Goal: Find specific page/section: Find specific page/section

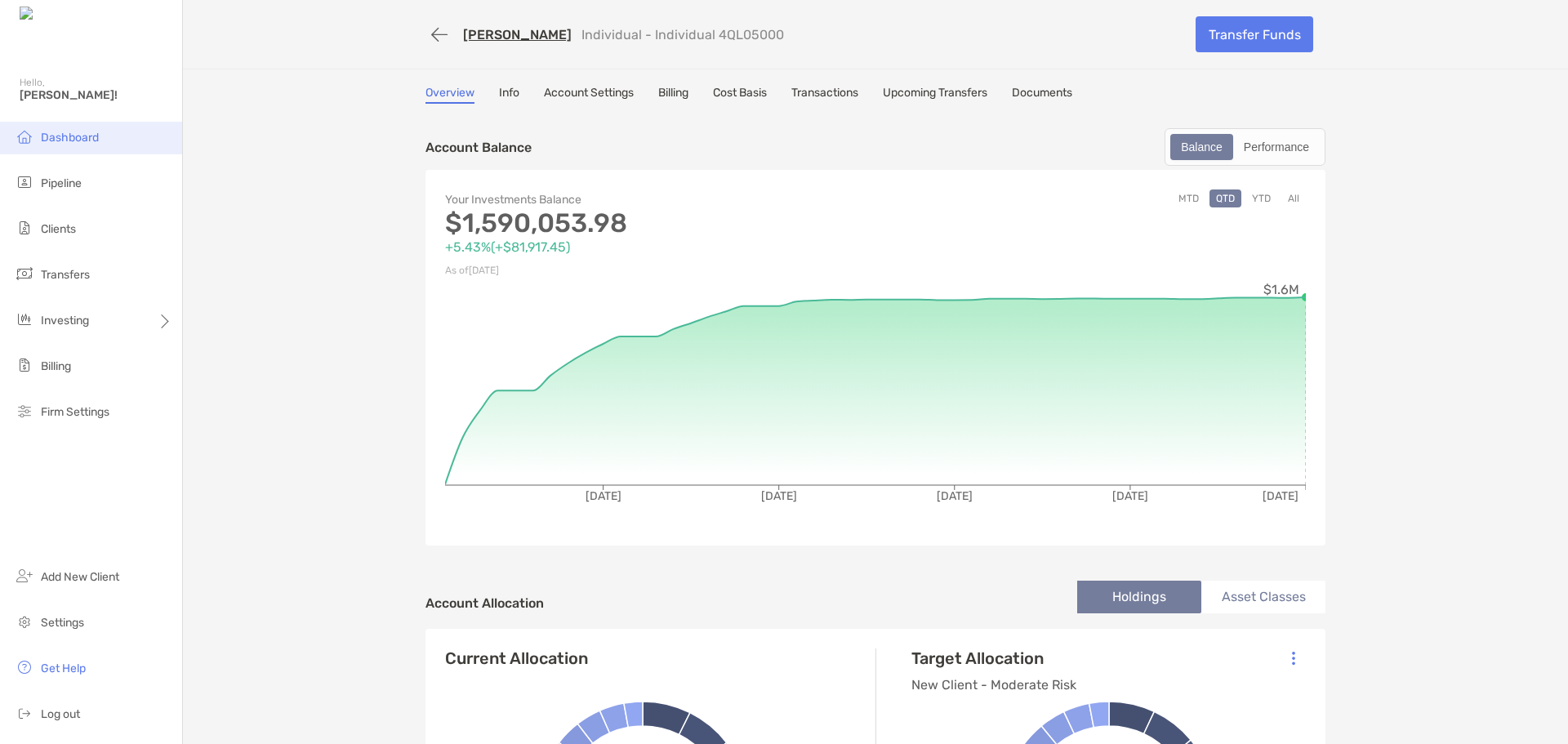
click at [89, 145] on li "Dashboard" at bounding box center [91, 137] width 182 height 33
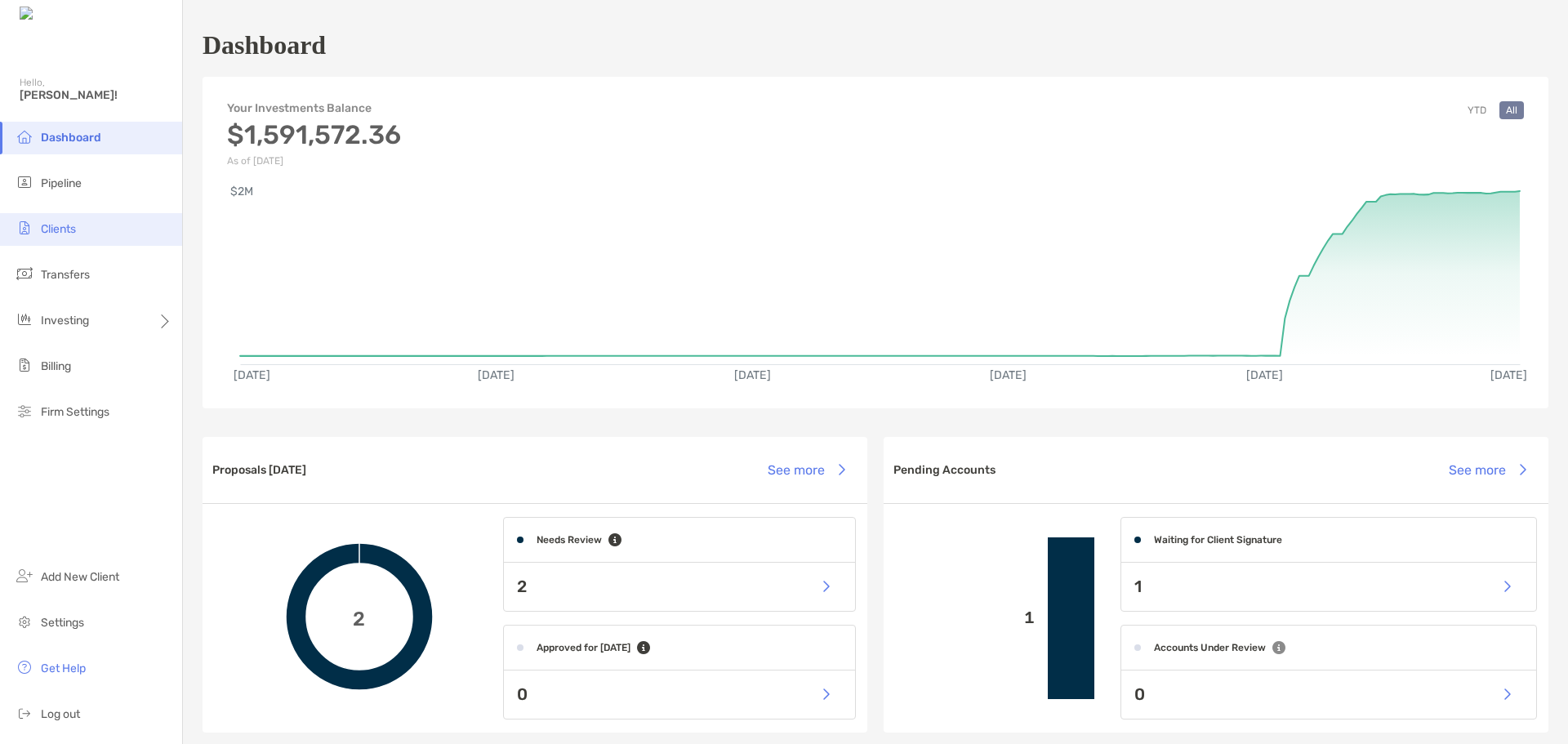
click at [52, 234] on span "Clients" at bounding box center [59, 229] width 36 height 14
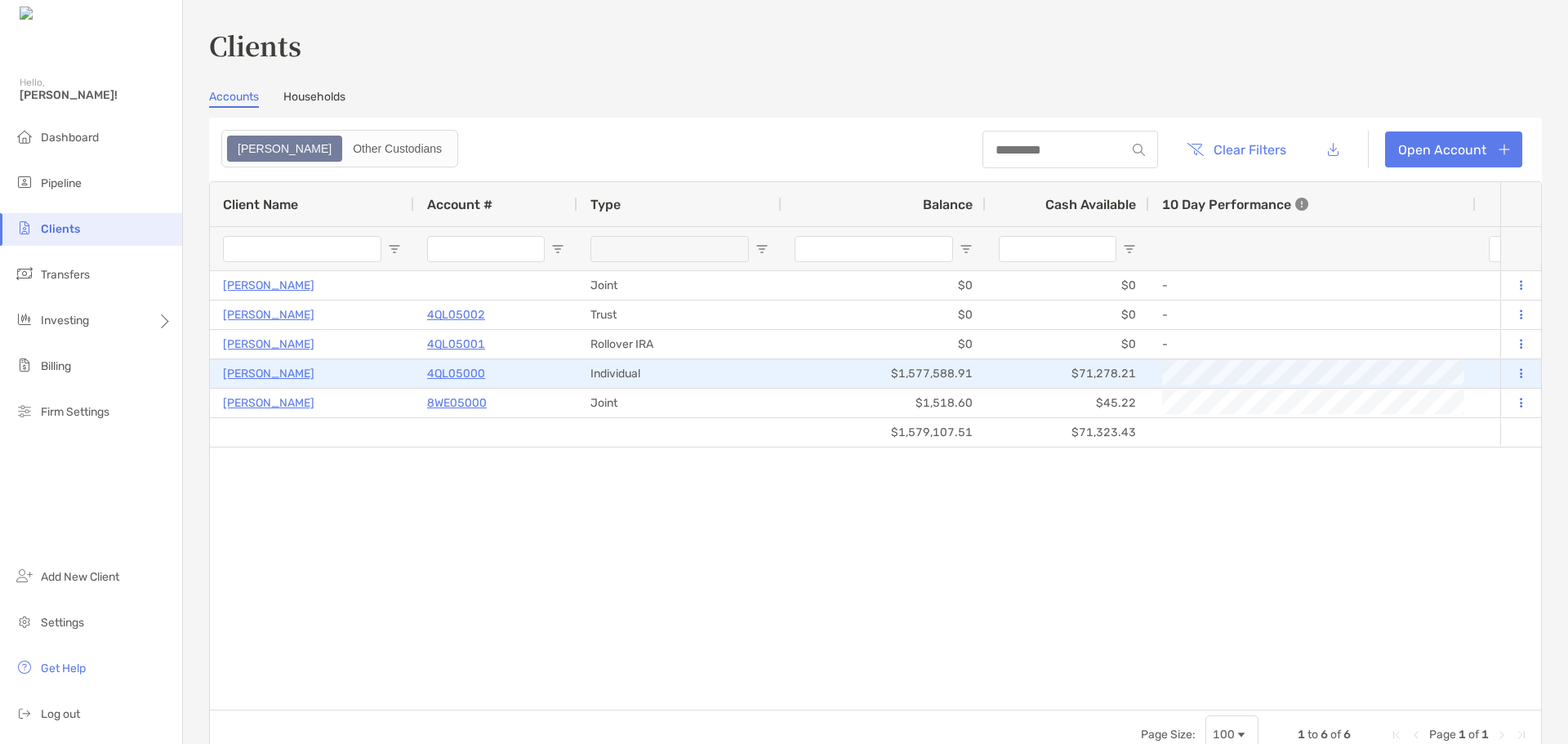
type input "**********"
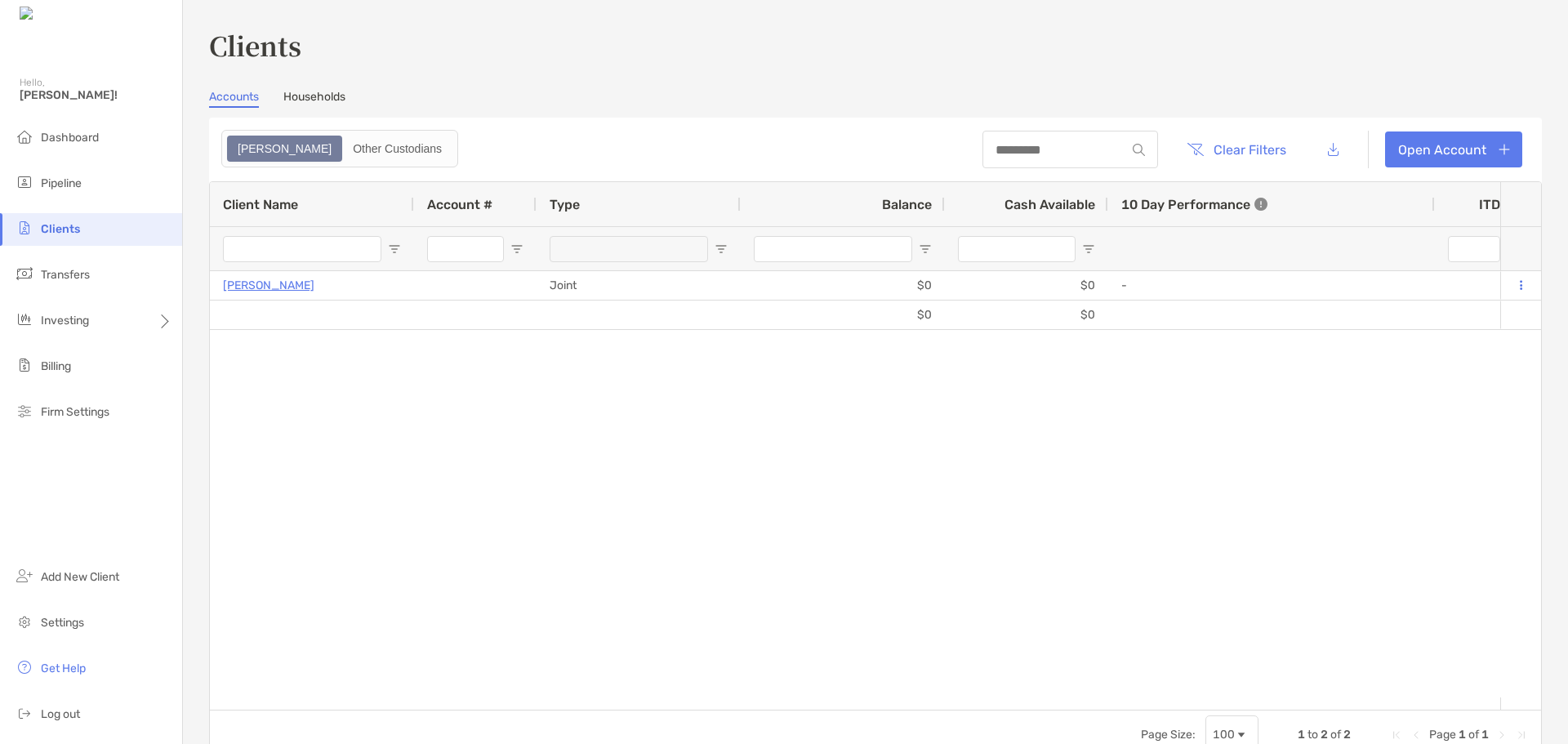
click at [317, 106] on link "Households" at bounding box center [314, 98] width 62 height 18
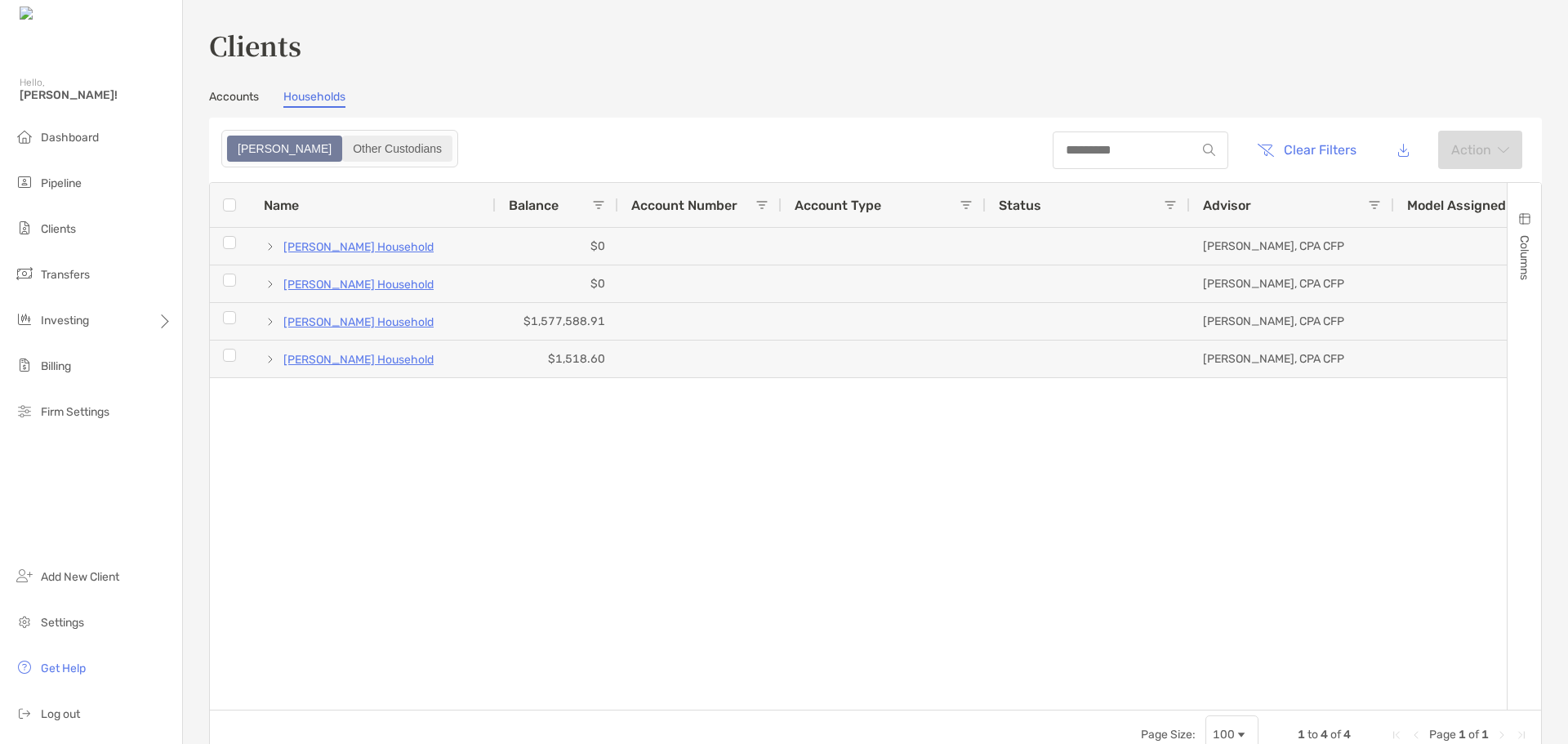
click at [344, 142] on div "Other Custodians" at bounding box center [397, 149] width 107 height 22
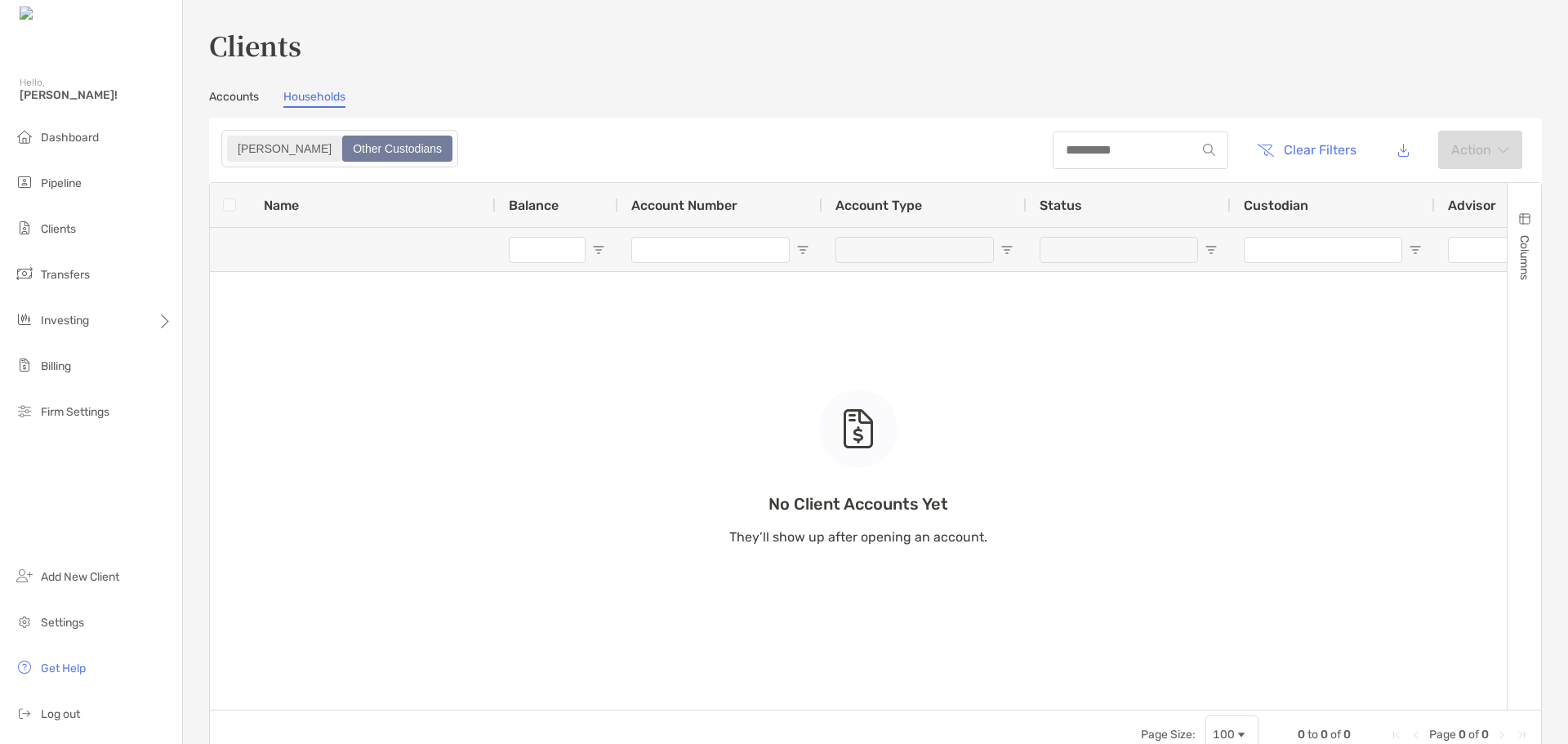
click at [238, 139] on div "[PERSON_NAME]" at bounding box center [285, 149] width 112 height 22
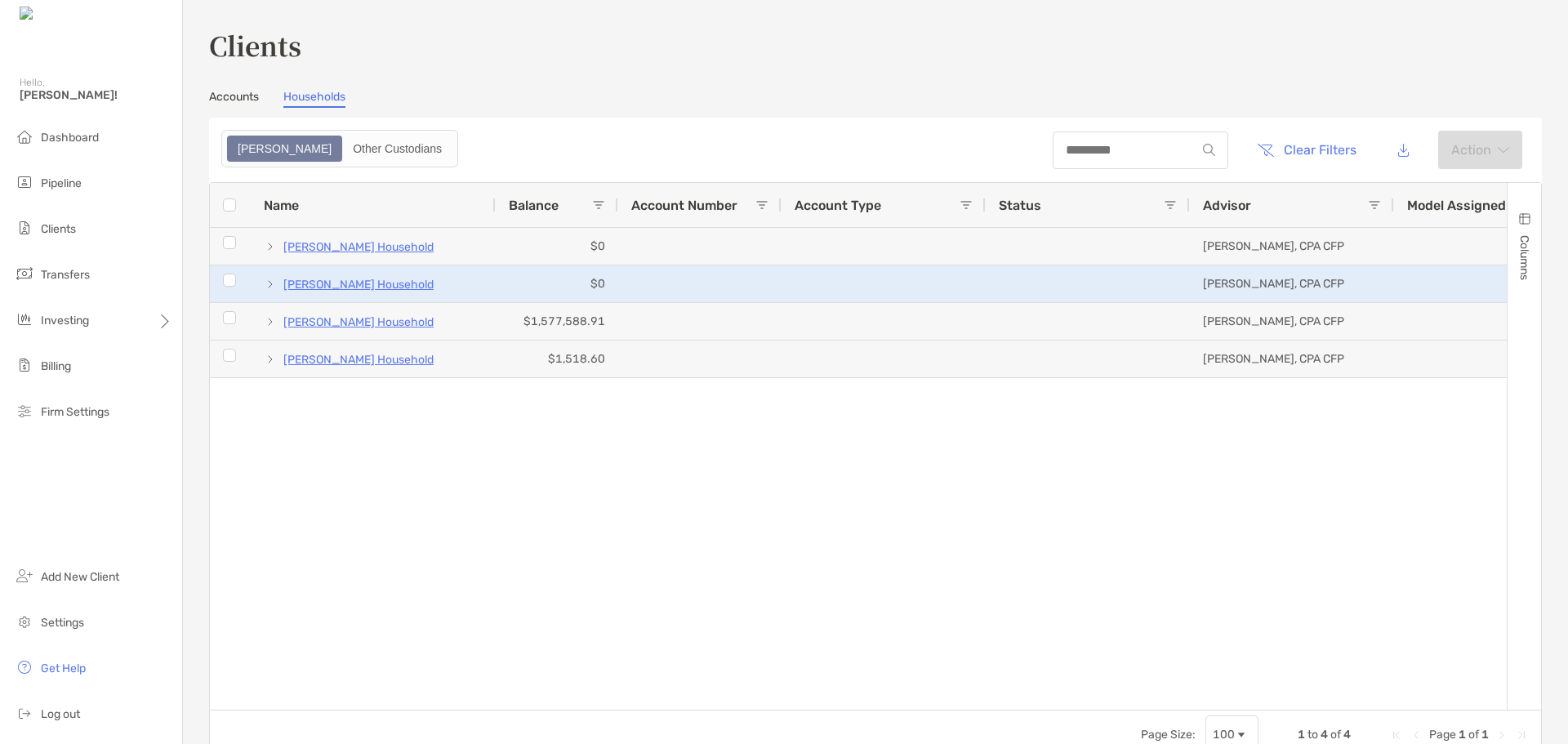
click at [374, 286] on p "[PERSON_NAME] Household" at bounding box center [358, 285] width 150 height 21
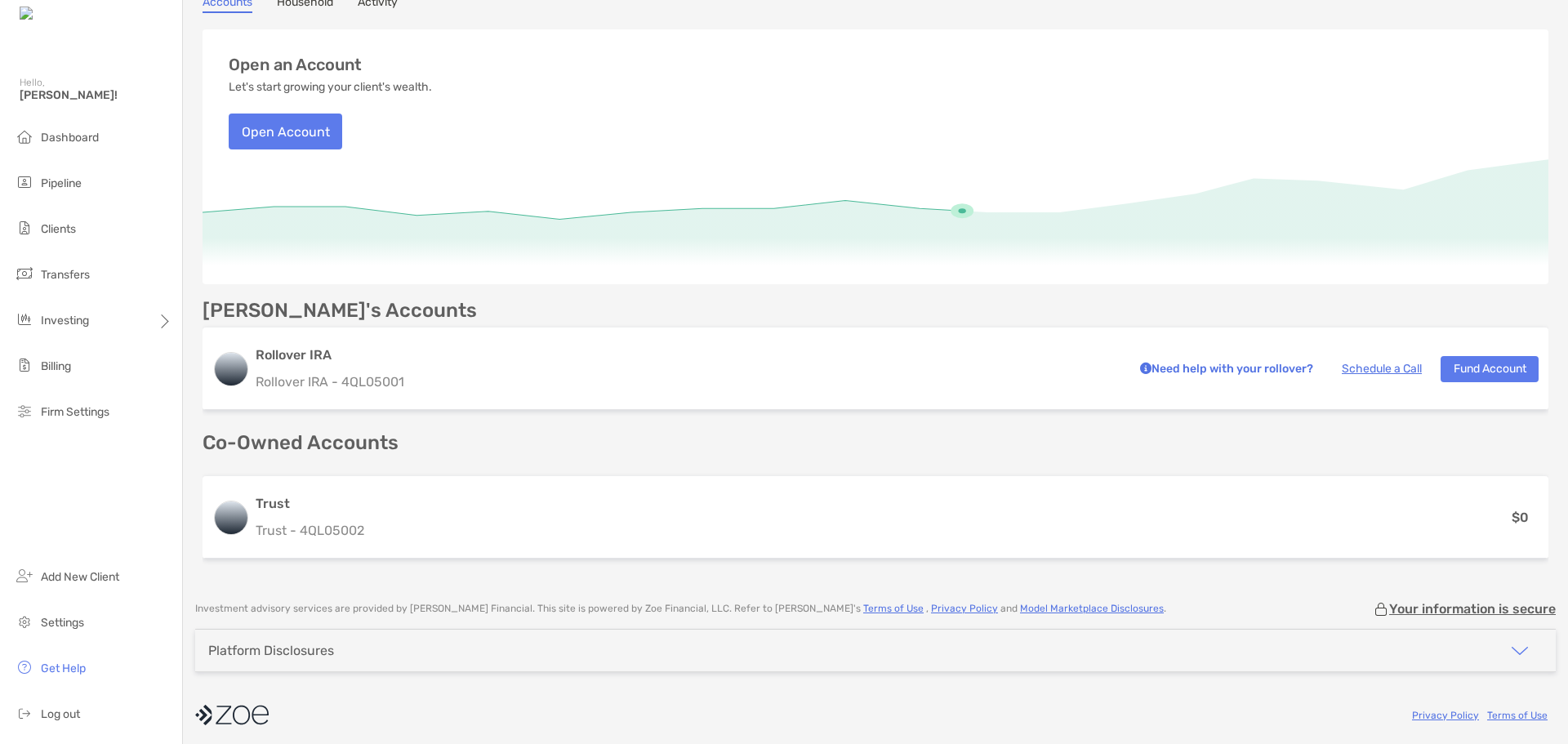
scroll to position [160, 0]
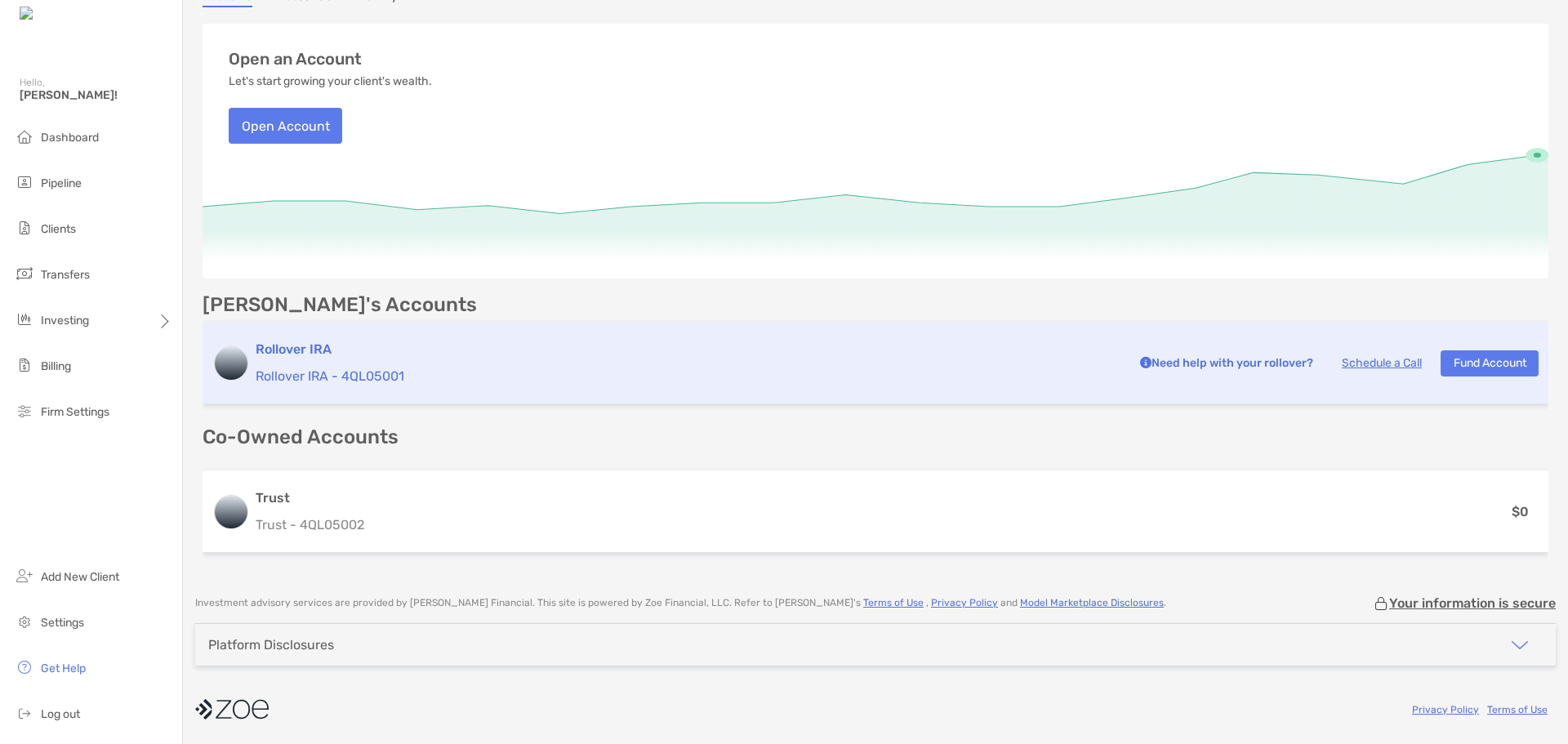
click at [296, 347] on h3 "Rollover IRA" at bounding box center [687, 350] width 862 height 20
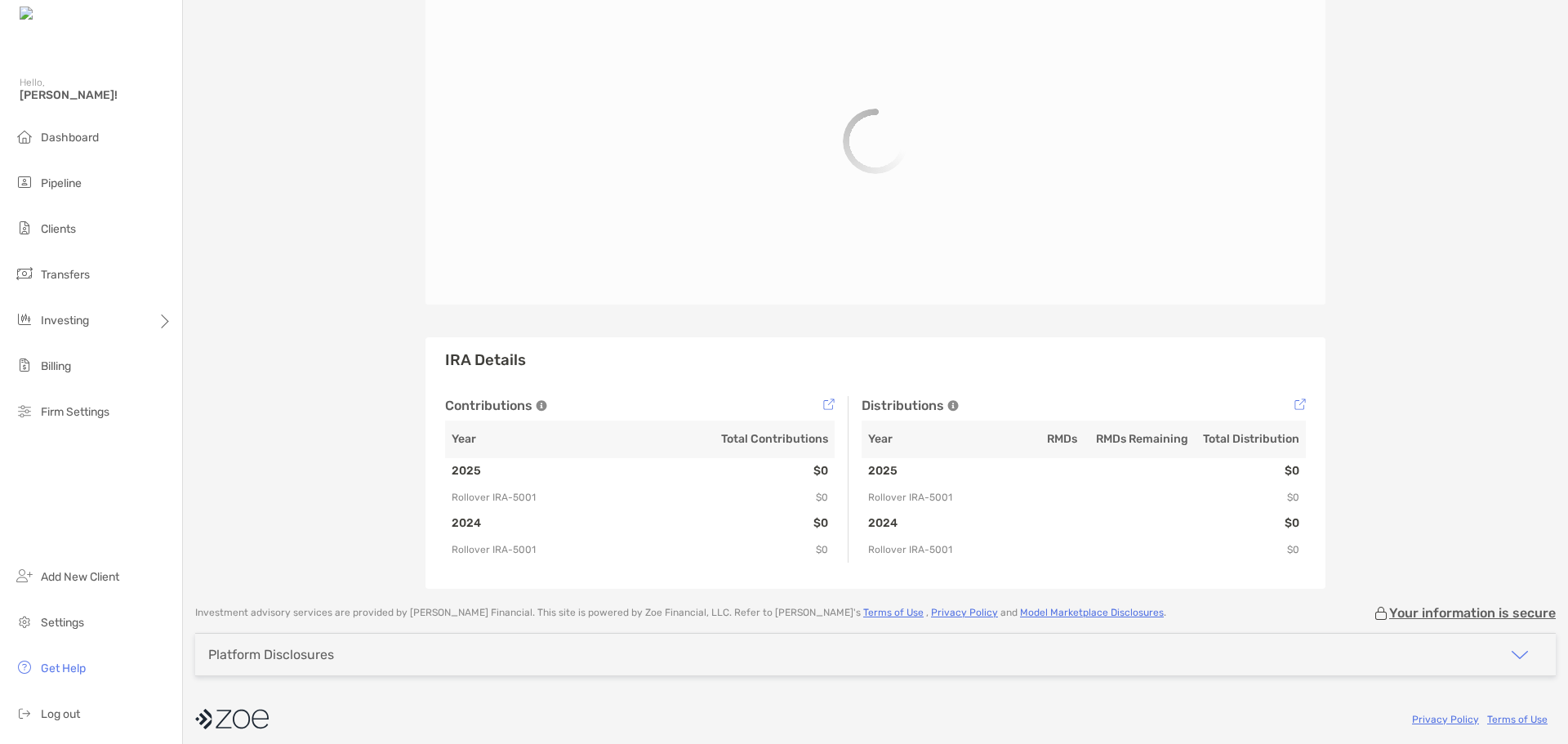
scroll to position [354, 0]
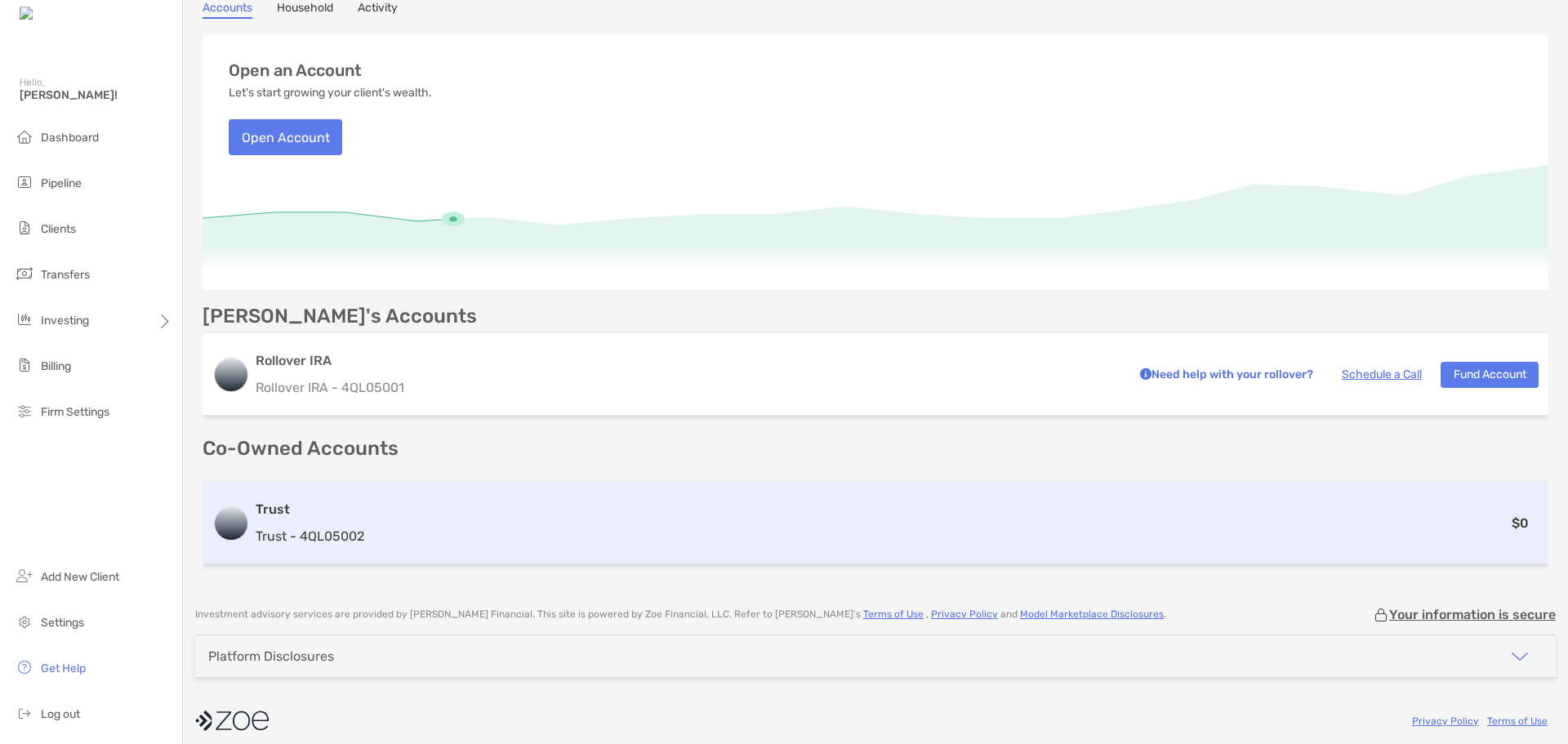
click at [272, 509] on h3 "Trust" at bounding box center [310, 509] width 108 height 20
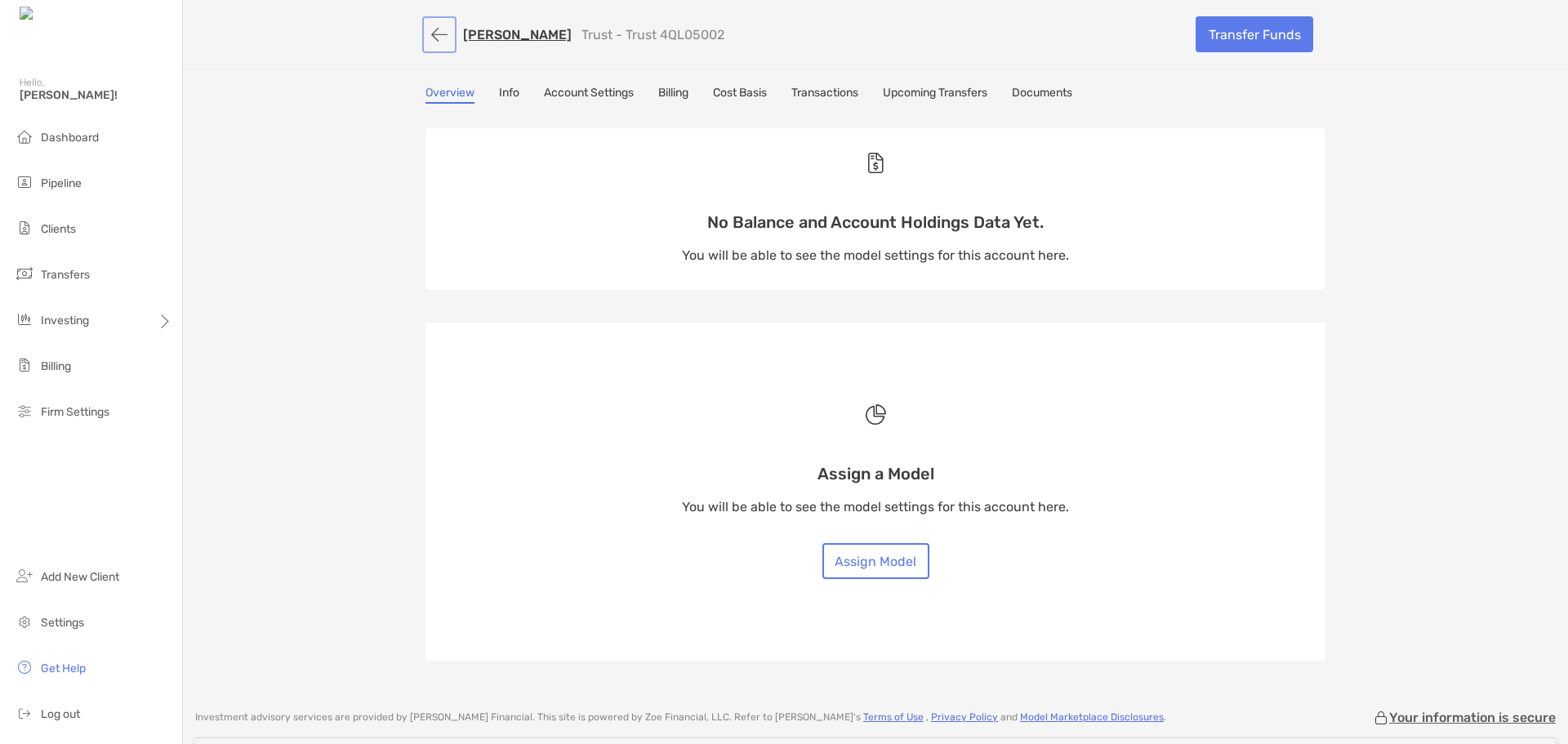
click at [437, 36] on button "button" at bounding box center [439, 35] width 28 height 30
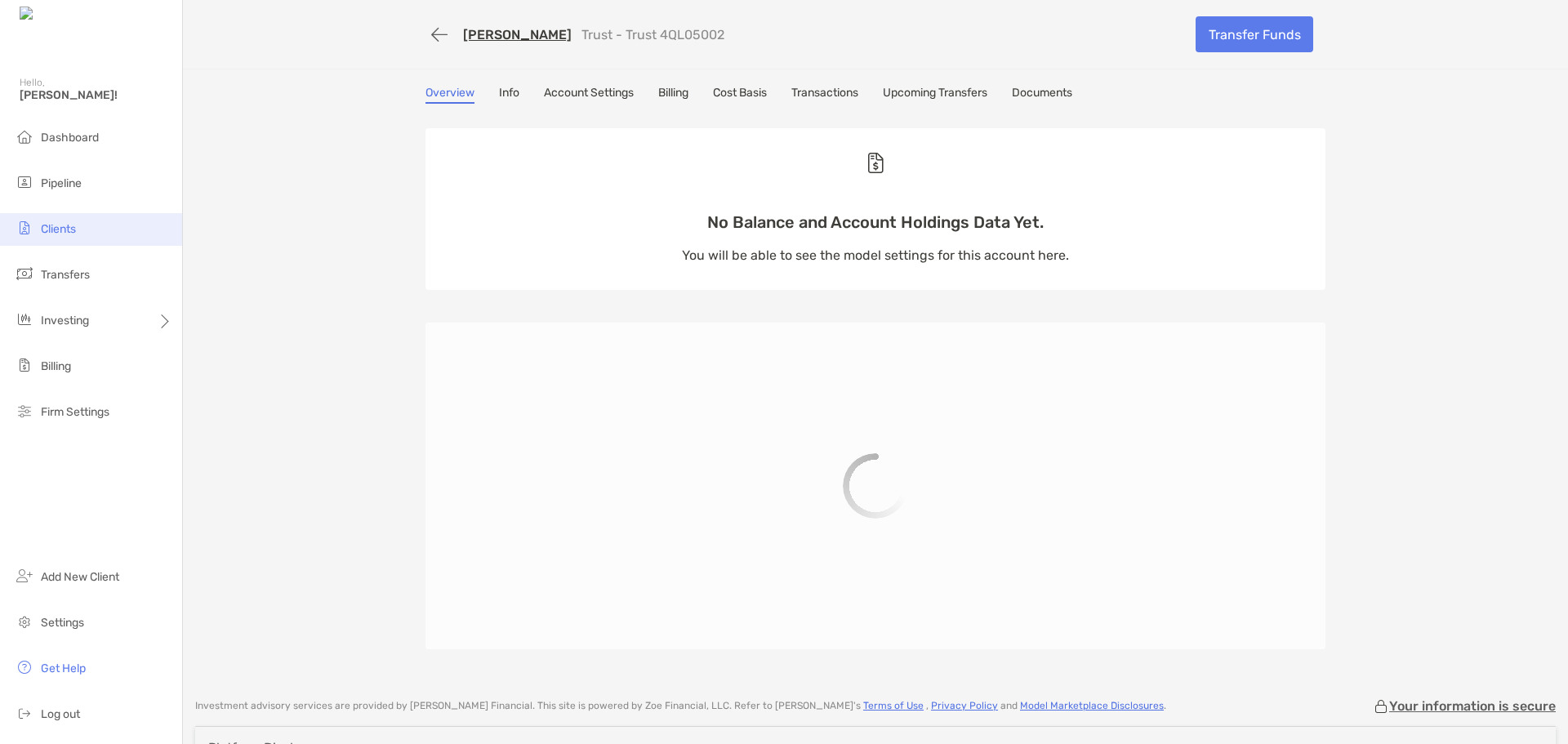
click at [76, 230] on span "Clients" at bounding box center [59, 229] width 36 height 14
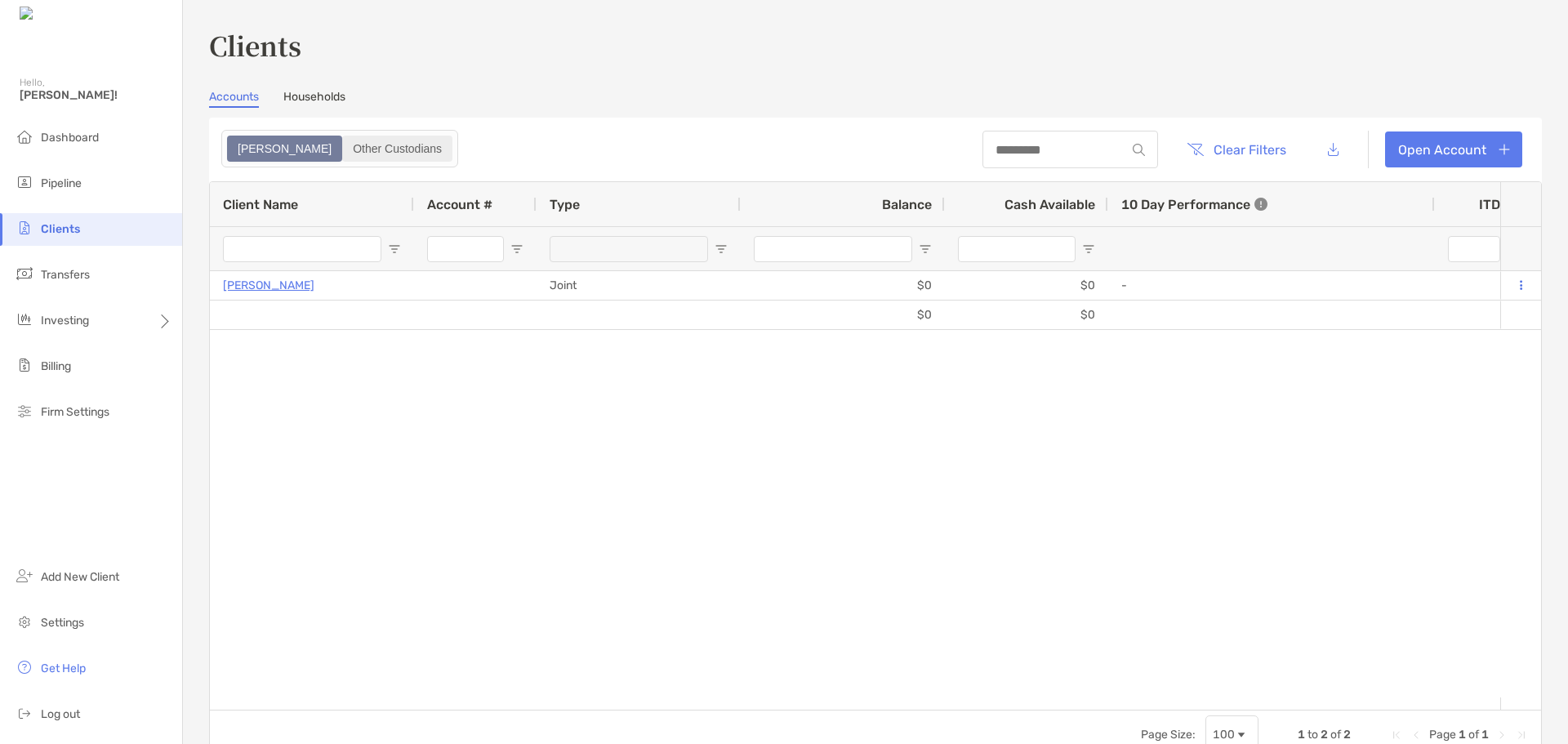
click at [344, 156] on div "Other Custodians" at bounding box center [397, 149] width 107 height 22
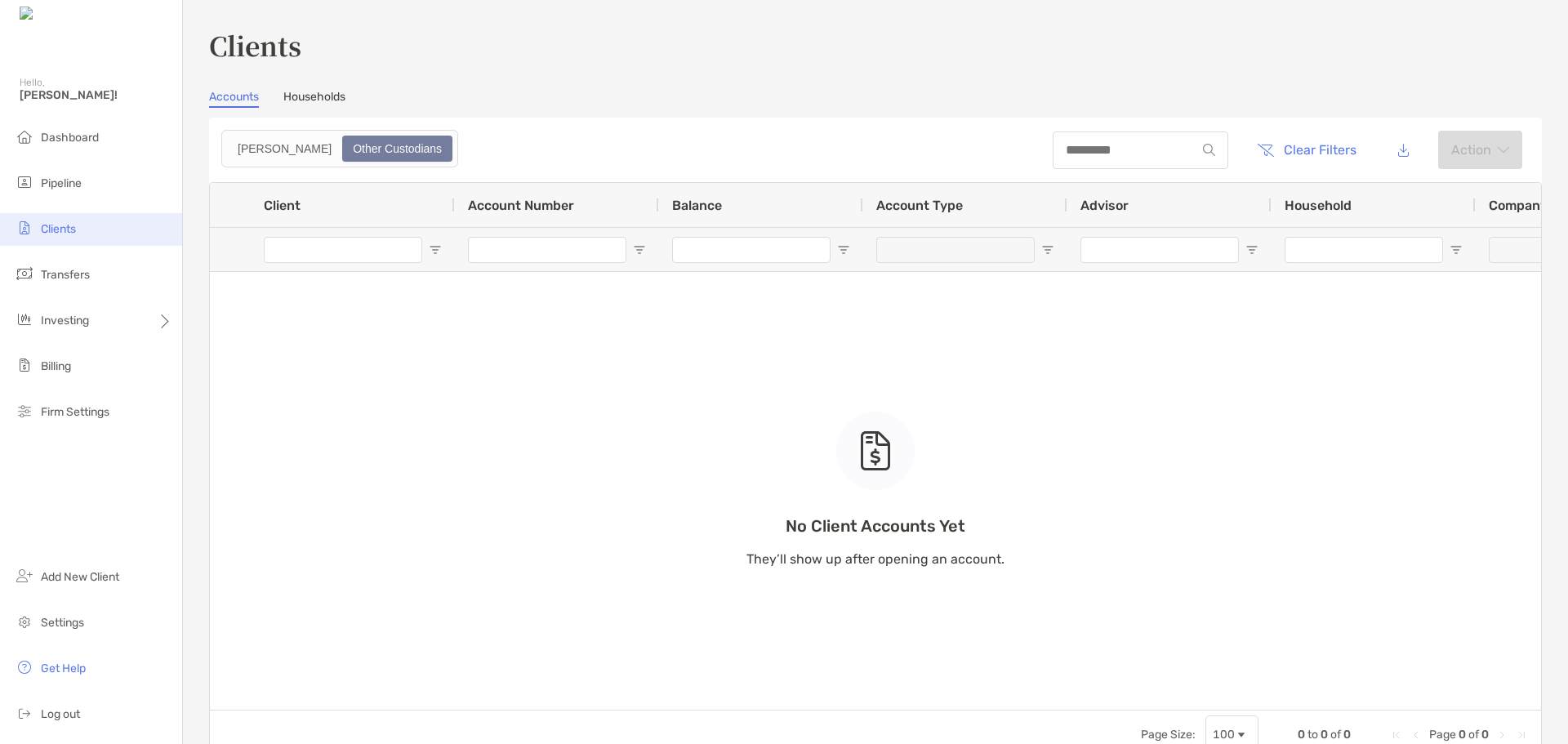
click at [69, 232] on span "Clients" at bounding box center [59, 229] width 36 height 14
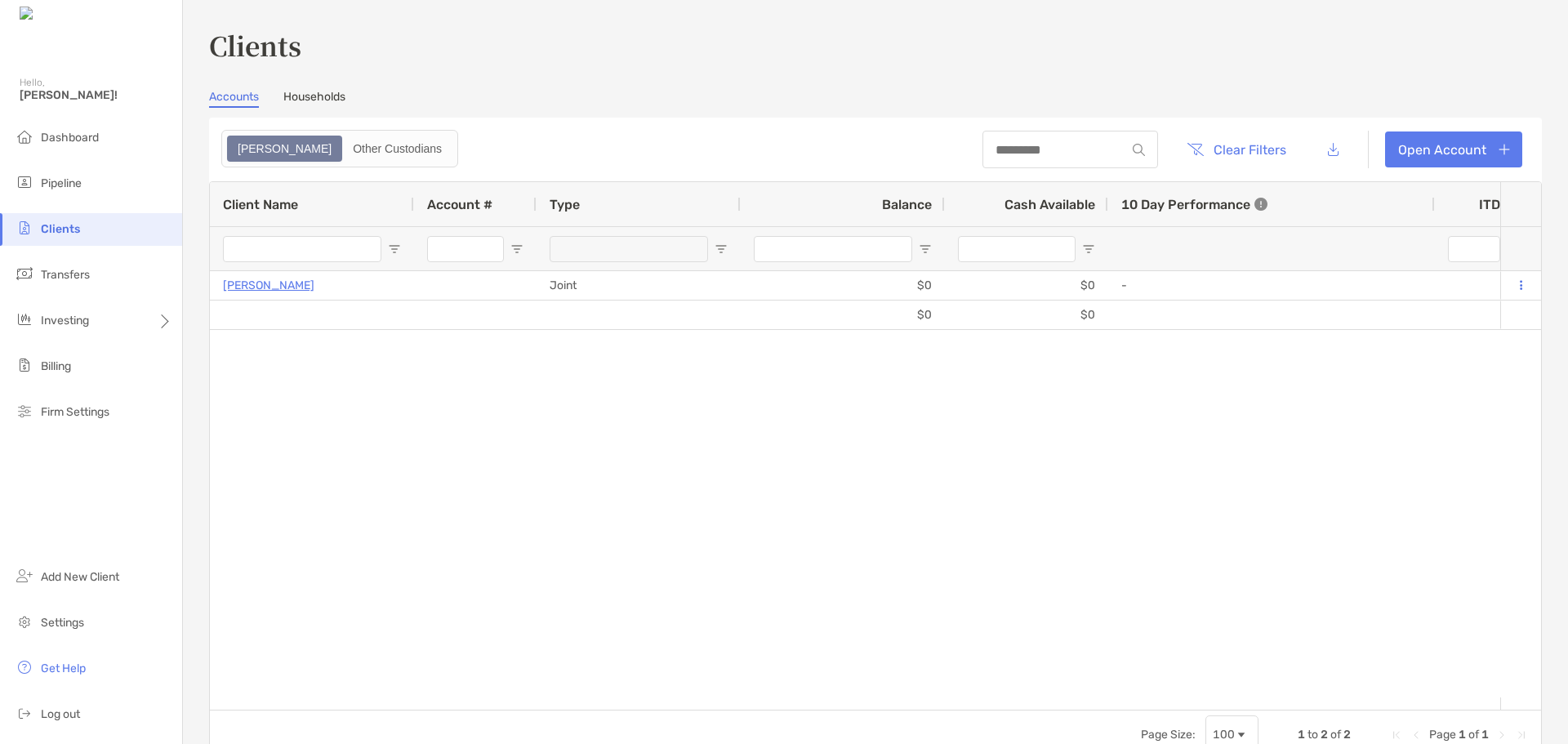
click at [321, 95] on link "Households" at bounding box center [314, 98] width 62 height 18
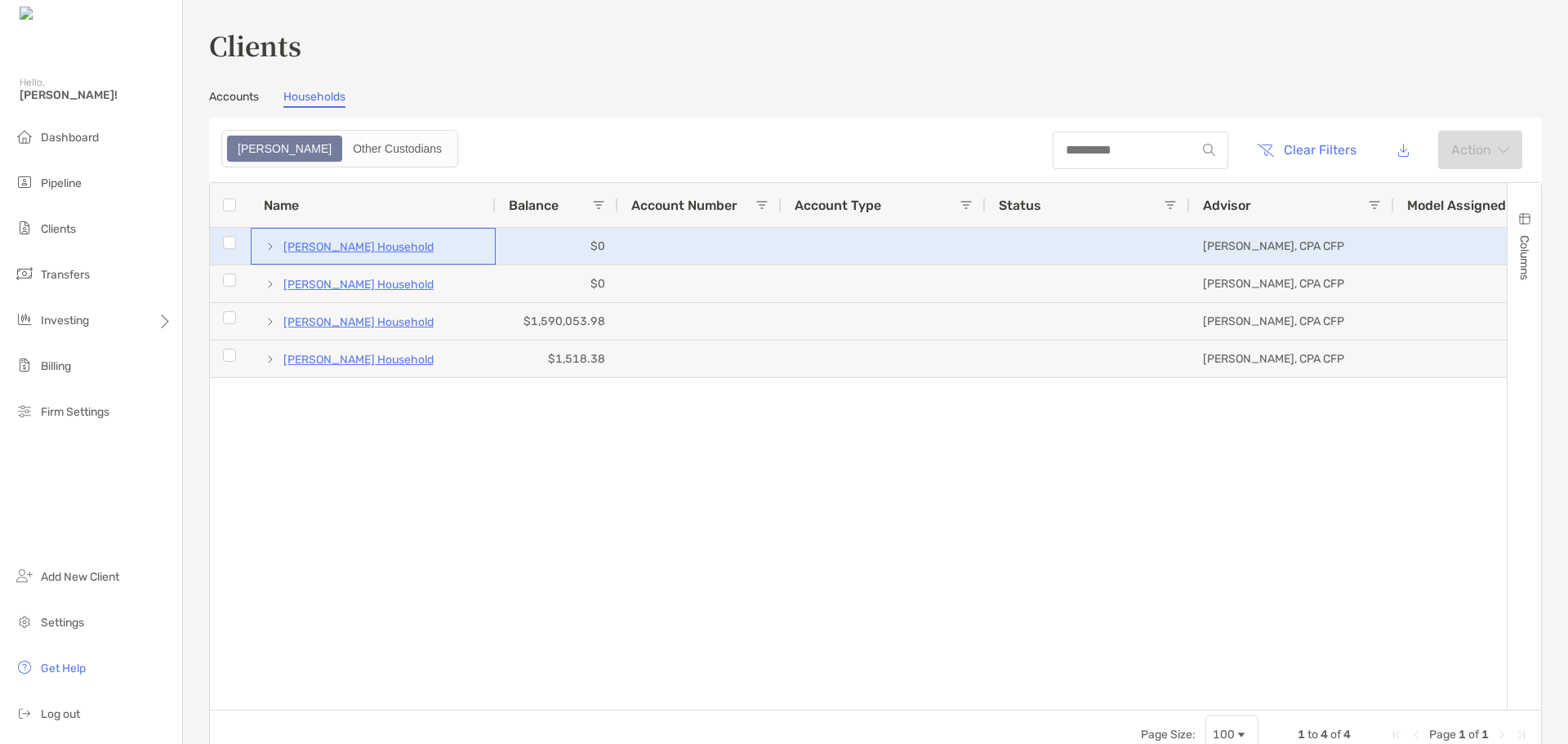
click at [335, 249] on p "[PERSON_NAME] Household" at bounding box center [358, 248] width 150 height 21
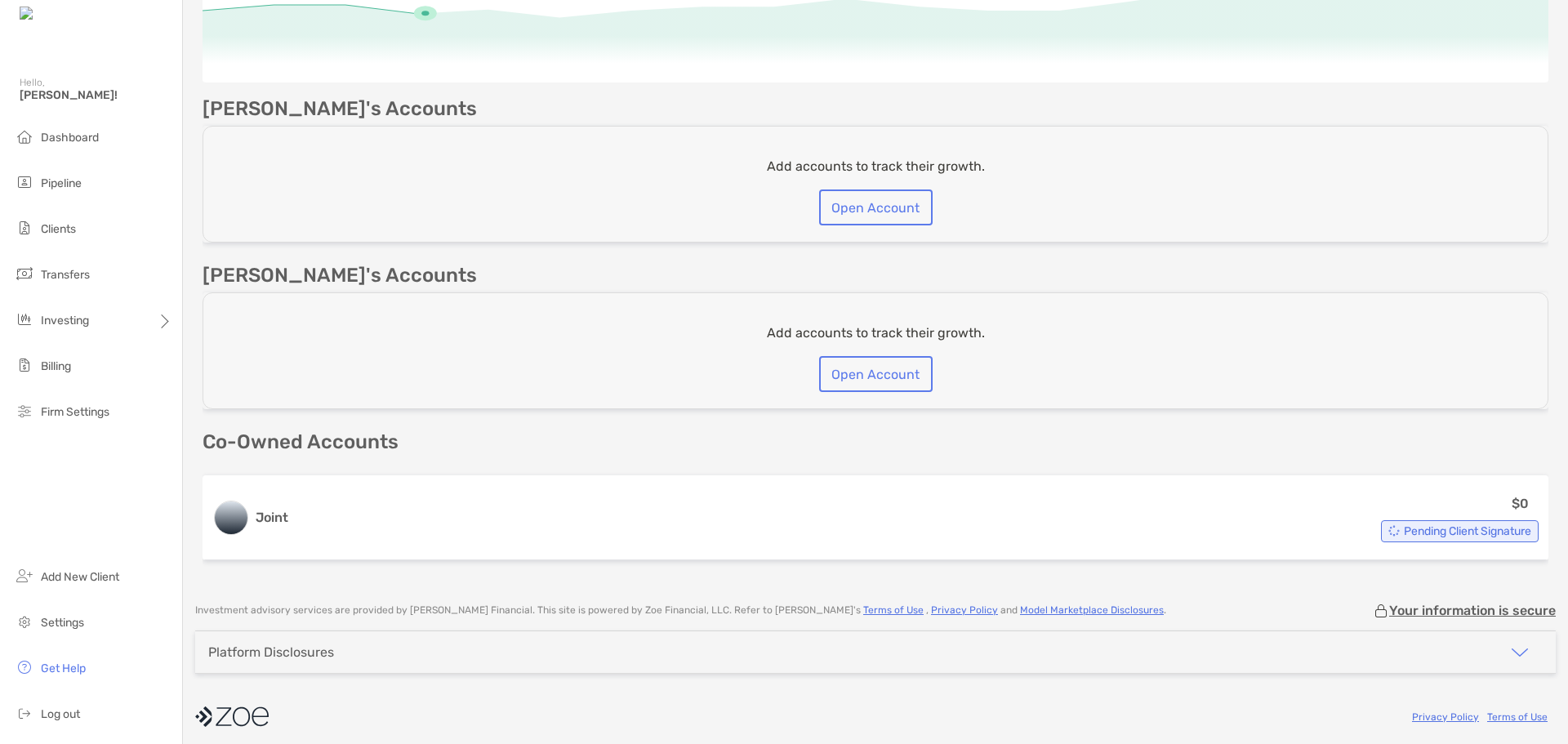
scroll to position [364, 0]
